Goal: Transaction & Acquisition: Subscribe to service/newsletter

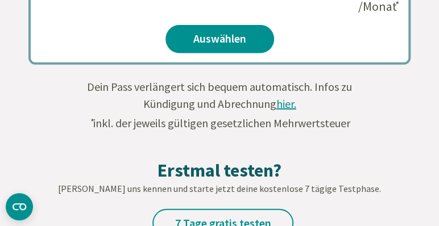
scroll to position [1307, 0]
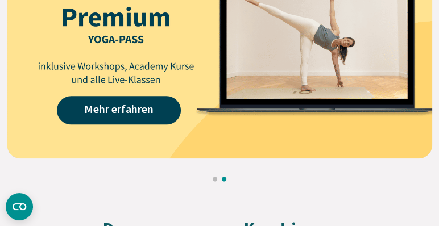
scroll to position [1492, 0]
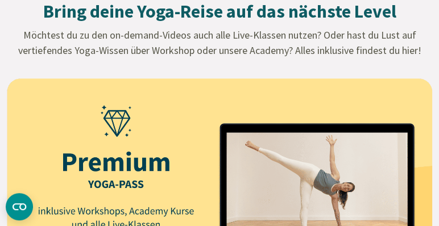
click at [207, 152] on img at bounding box center [219, 190] width 425 height 225
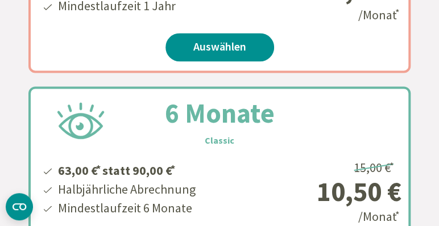
scroll to position [179, 0]
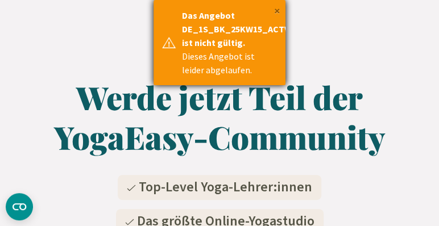
click at [276, 11] on button "×" at bounding box center [277, 10] width 6 height 11
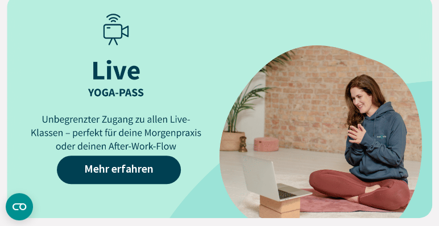
scroll to position [1373, 0]
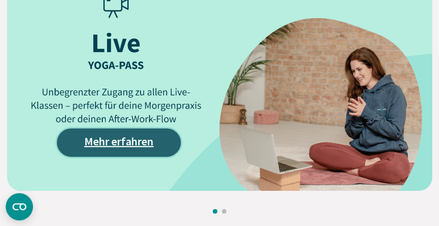
click at [138, 139] on link "Mehr erfahren" at bounding box center [119, 142] width 124 height 28
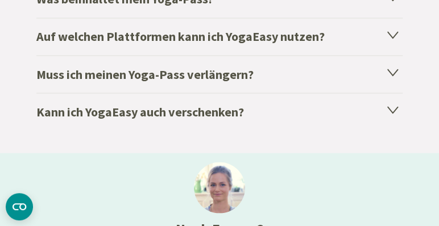
scroll to position [2089, 0]
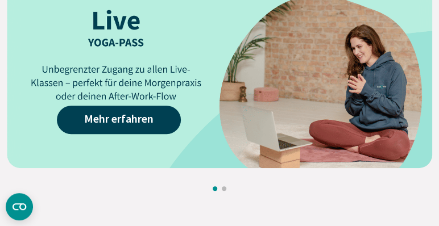
scroll to position [1373, 0]
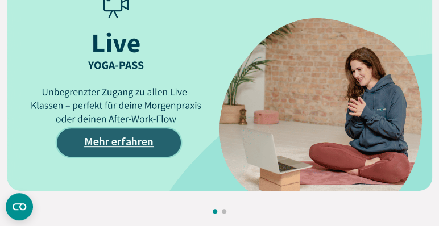
click at [104, 138] on link "Mehr erfahren" at bounding box center [119, 142] width 124 height 28
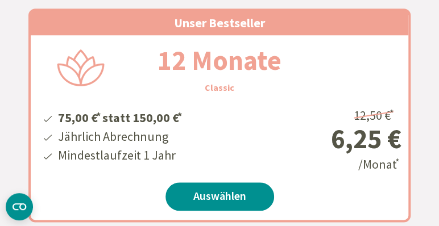
scroll to position [298, 0]
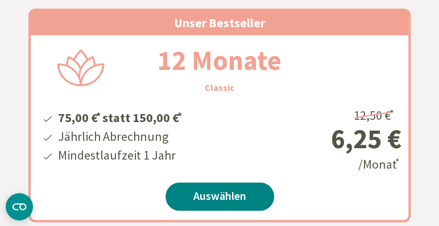
click at [213, 199] on link "Auswählen" at bounding box center [219, 196] width 109 height 28
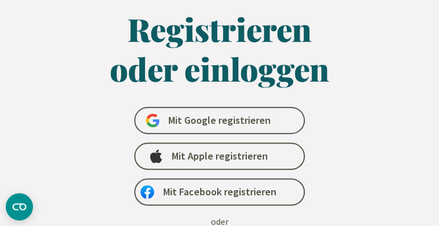
scroll to position [119, 0]
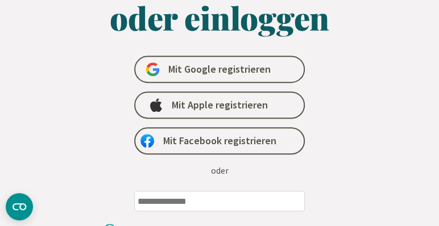
click at [226, 205] on input "email" at bounding box center [219, 201] width 171 height 20
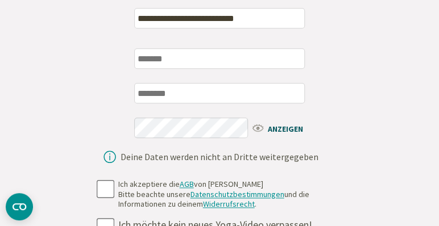
scroll to position [239, 0]
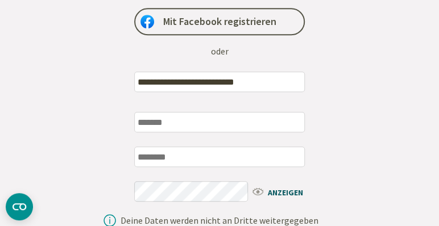
type input "**********"
click at [232, 121] on input "text" at bounding box center [219, 122] width 171 height 20
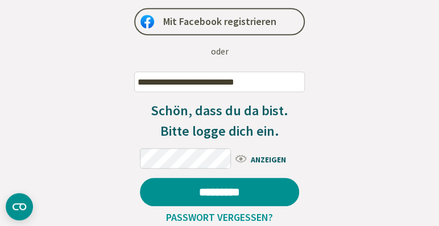
click at [381, 164] on div "**********" at bounding box center [219, 48] width 392 height 419
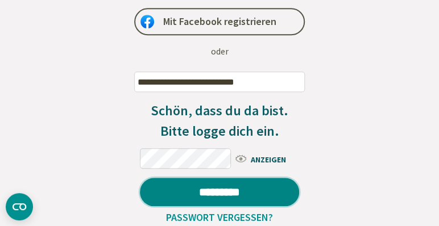
click at [238, 194] on input "*********" at bounding box center [219, 192] width 159 height 28
